Goal: Transaction & Acquisition: Purchase product/service

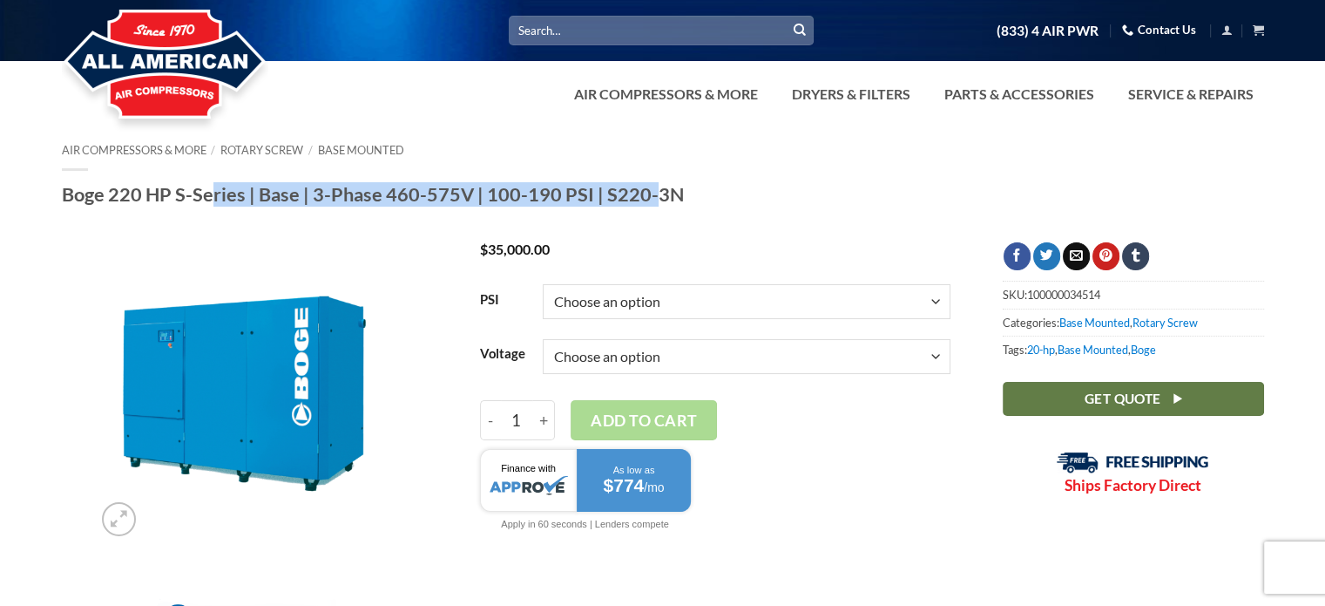
drag, startPoint x: 195, startPoint y: 201, endPoint x: 633, endPoint y: 201, distance: 437.4
click at [633, 201] on h1 "Boge 220 HP S-Series | Base | 3-Phase 460-575V | 100-190 PSI | S220-3N" at bounding box center [663, 194] width 1203 height 24
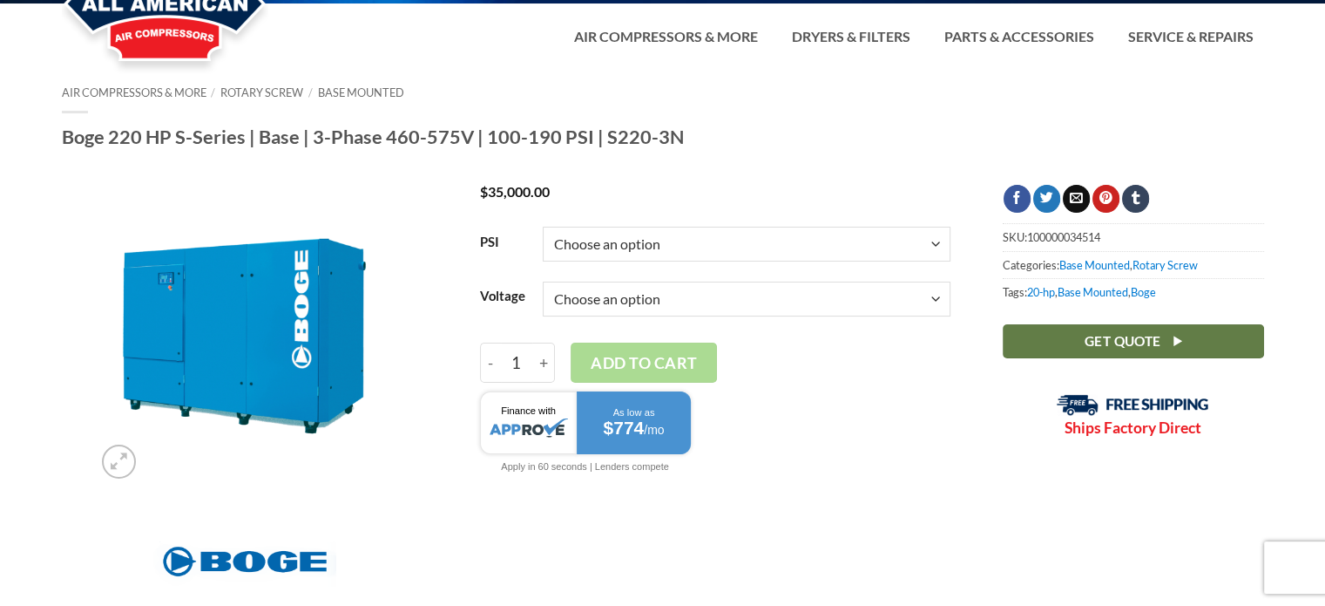
scroll to position [87, 0]
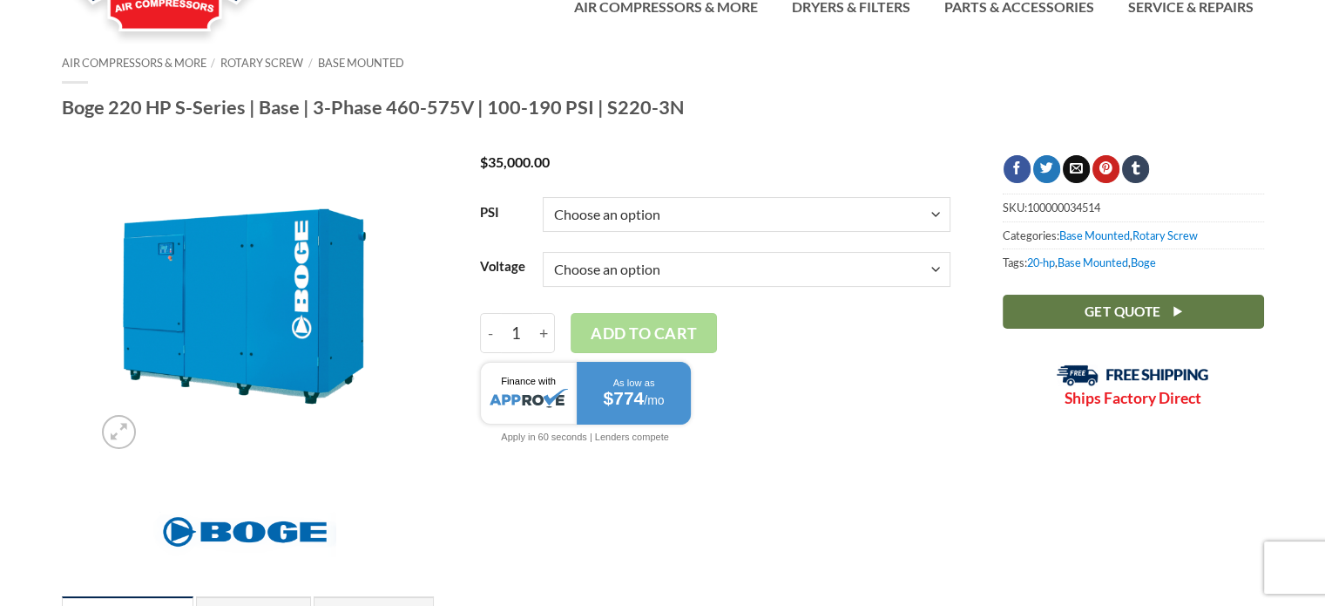
click at [647, 219] on select "Choose an option 100 125 150 190" at bounding box center [747, 214] width 408 height 35
click at [629, 261] on select "Choose an option 3/60/460V 3/60/575V" at bounding box center [747, 269] width 408 height 35
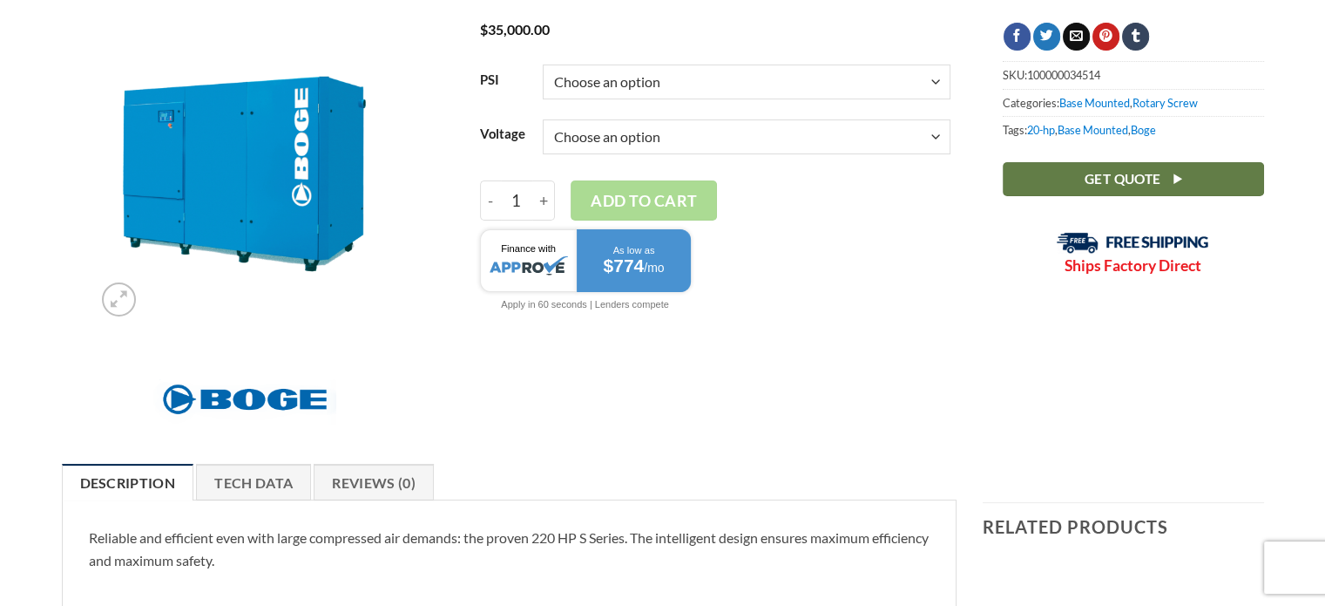
scroll to position [436, 0]
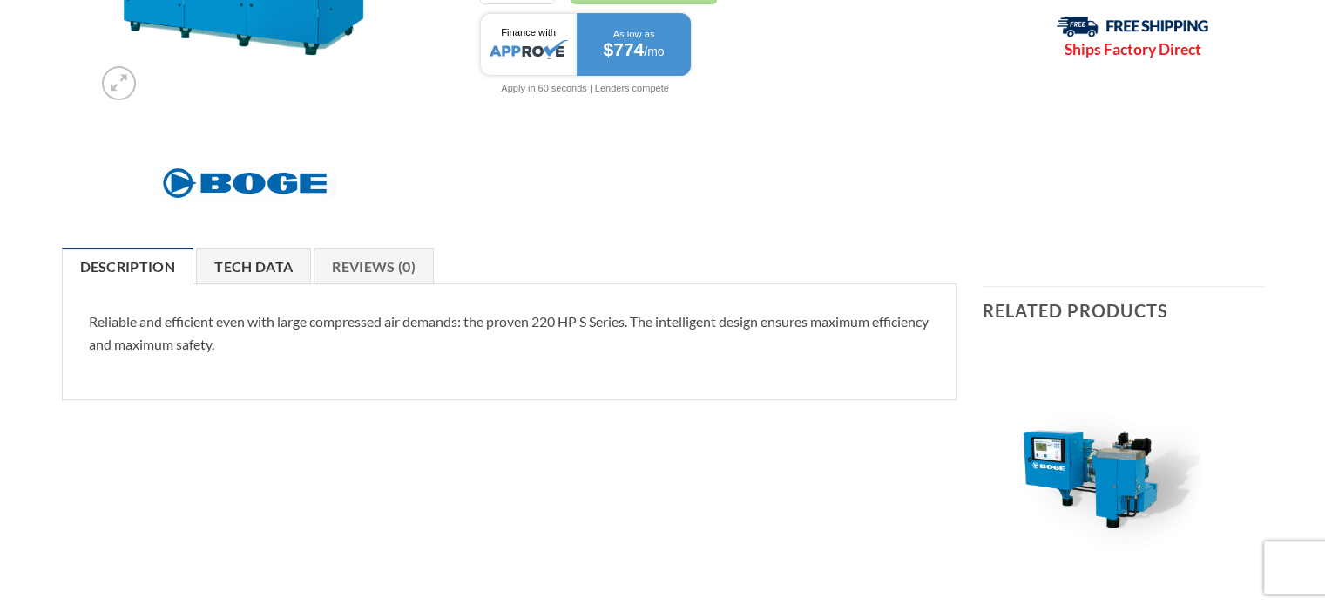
click at [232, 273] on link "Tech Data" at bounding box center [253, 265] width 115 height 37
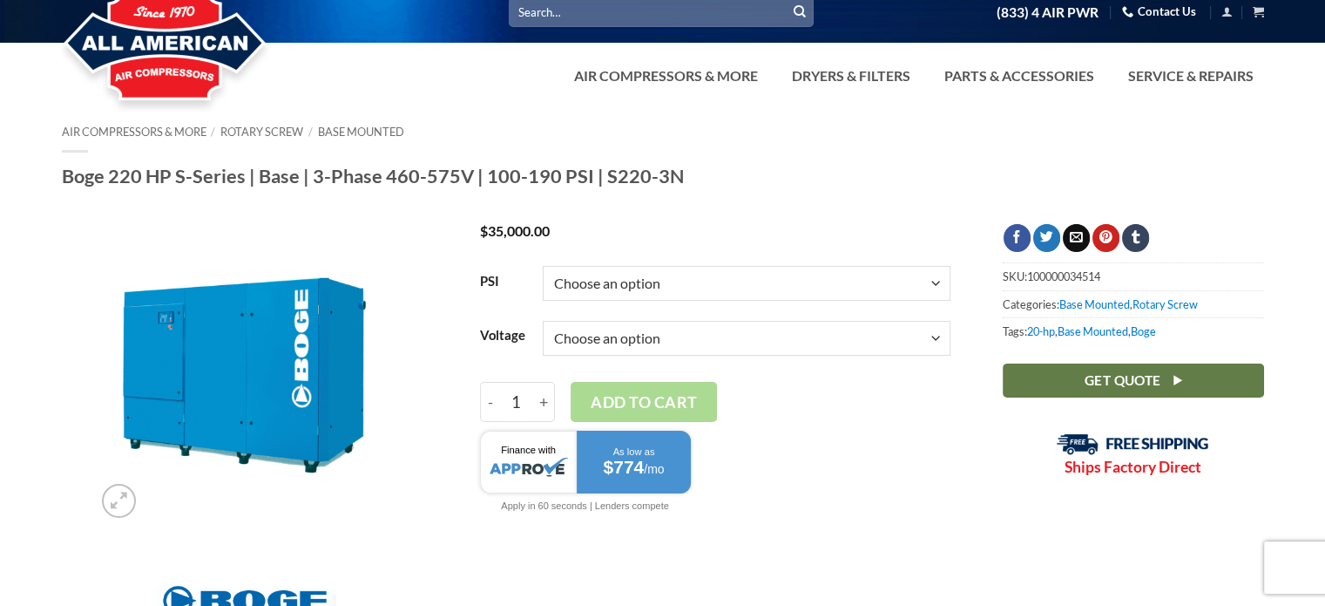
scroll to position [0, 0]
